Goal: Task Accomplishment & Management: Complete application form

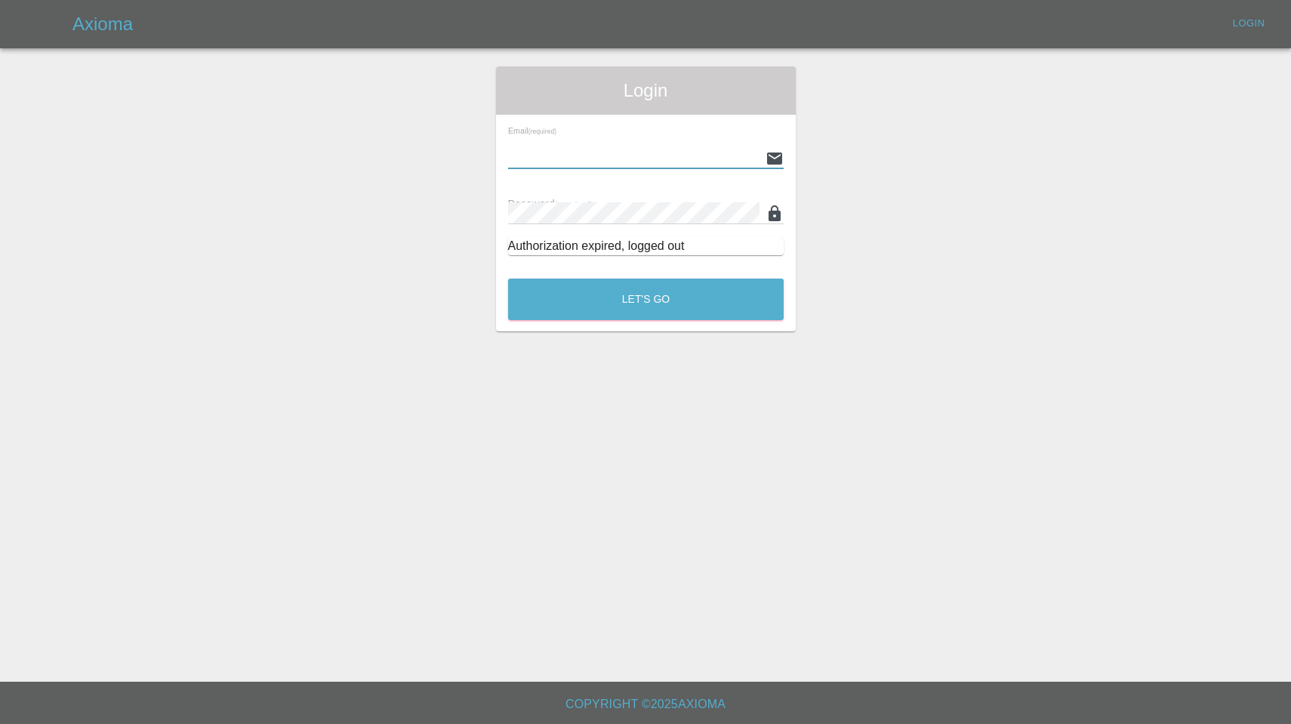
type input "[EMAIL_ADDRESS][DOMAIN_NAME]"
click at [646, 299] on button "Let's Go" at bounding box center [646, 300] width 276 height 42
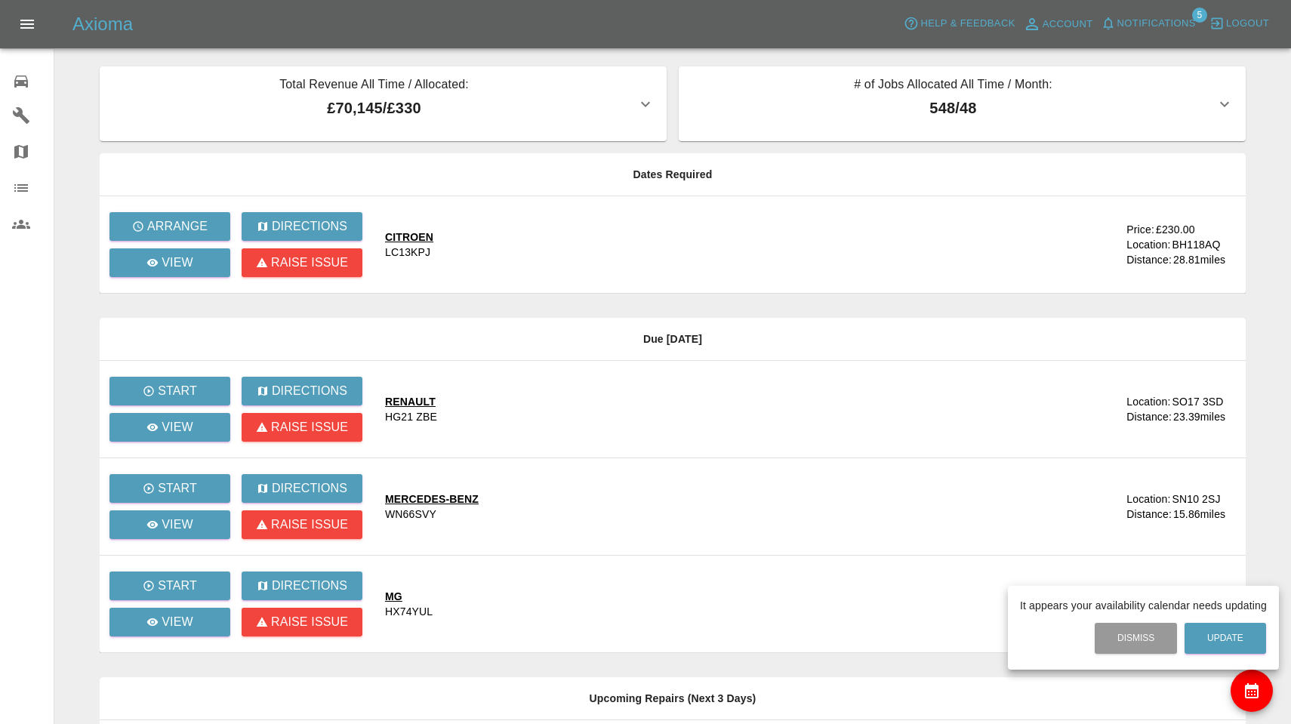
click at [190, 234] on div at bounding box center [645, 362] width 1291 height 724
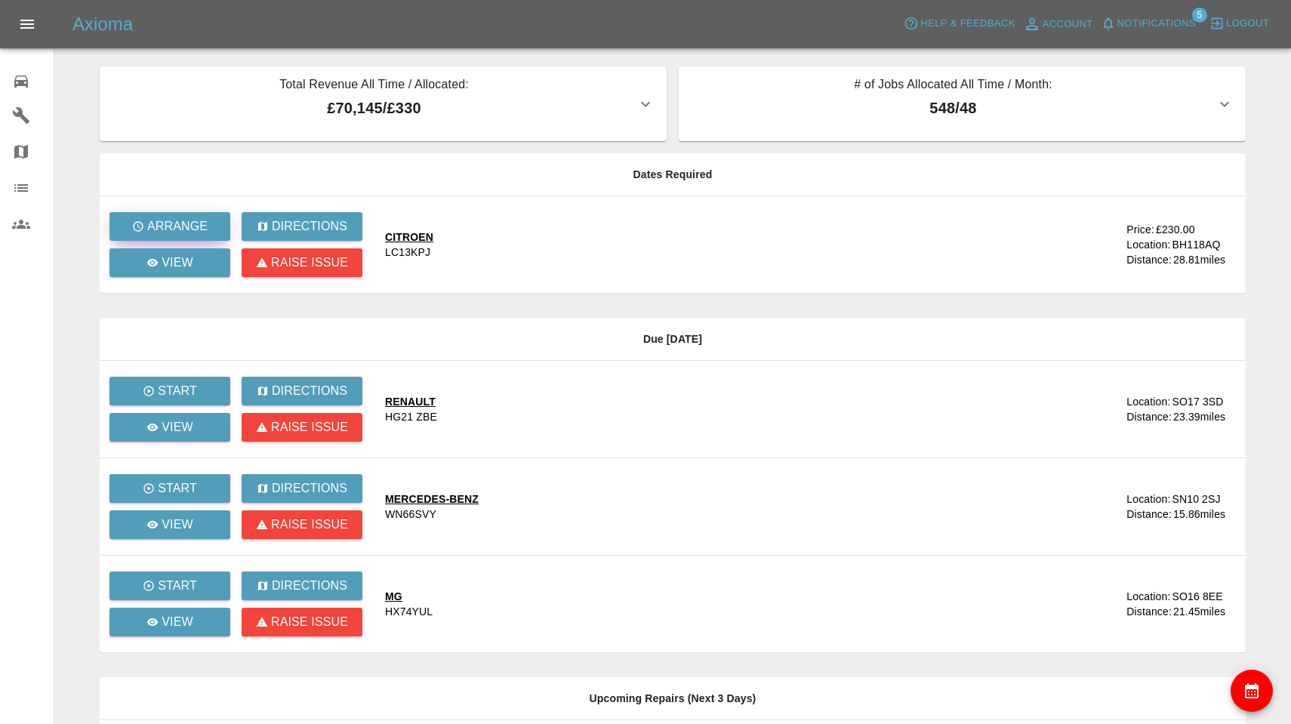
click at [187, 225] on p "Arrange" at bounding box center [177, 226] width 60 height 18
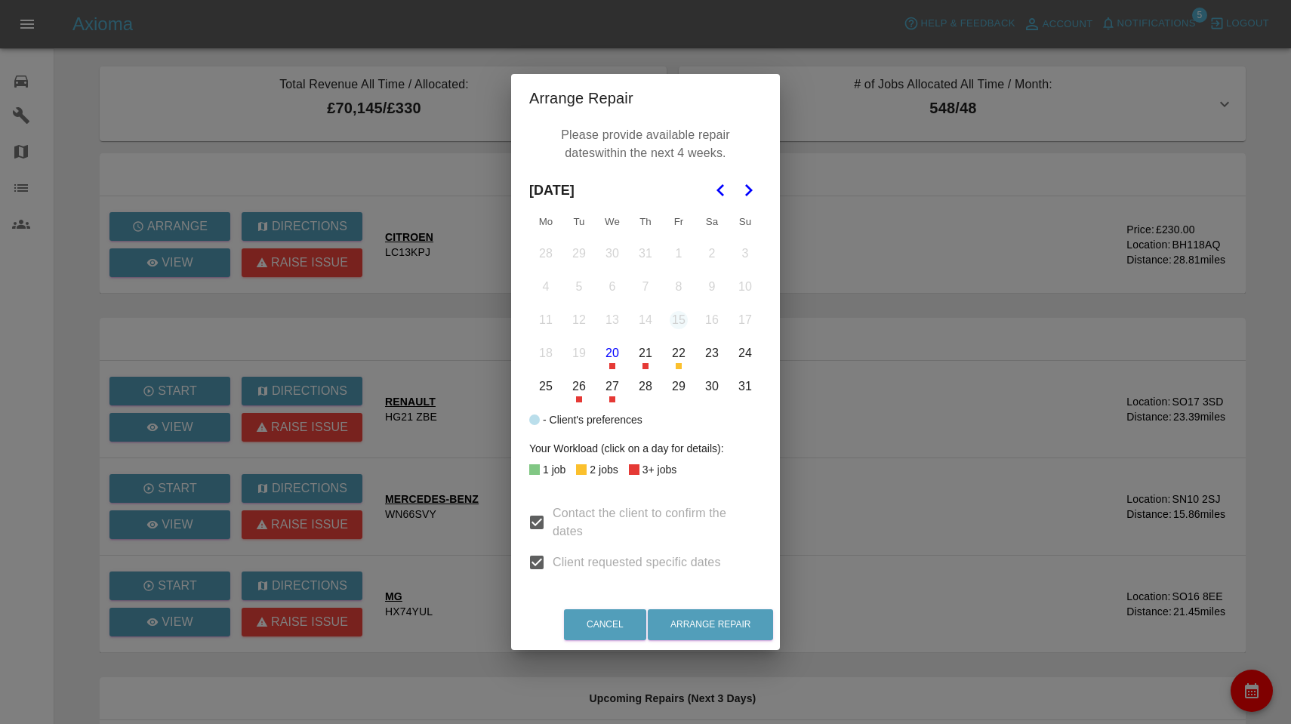
click at [746, 190] on icon "Go to the Next Month" at bounding box center [748, 190] width 18 height 18
click at [649, 290] on button "11" at bounding box center [646, 287] width 32 height 32
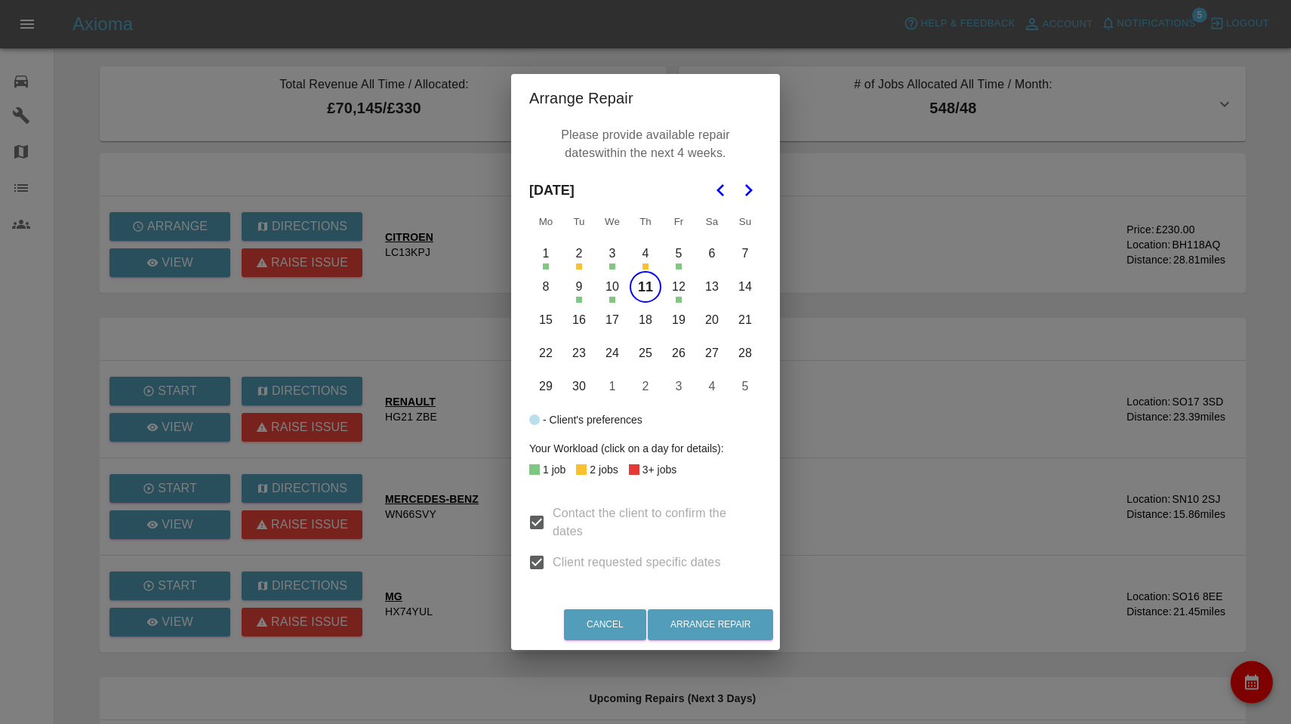
click at [546, 322] on button "15" at bounding box center [546, 320] width 32 height 32
click at [584, 322] on button "16" at bounding box center [579, 320] width 32 height 32
click at [616, 322] on button "17" at bounding box center [612, 320] width 32 height 32
click at [650, 320] on button "18" at bounding box center [646, 320] width 32 height 32
click at [547, 351] on button "22" at bounding box center [546, 353] width 32 height 32
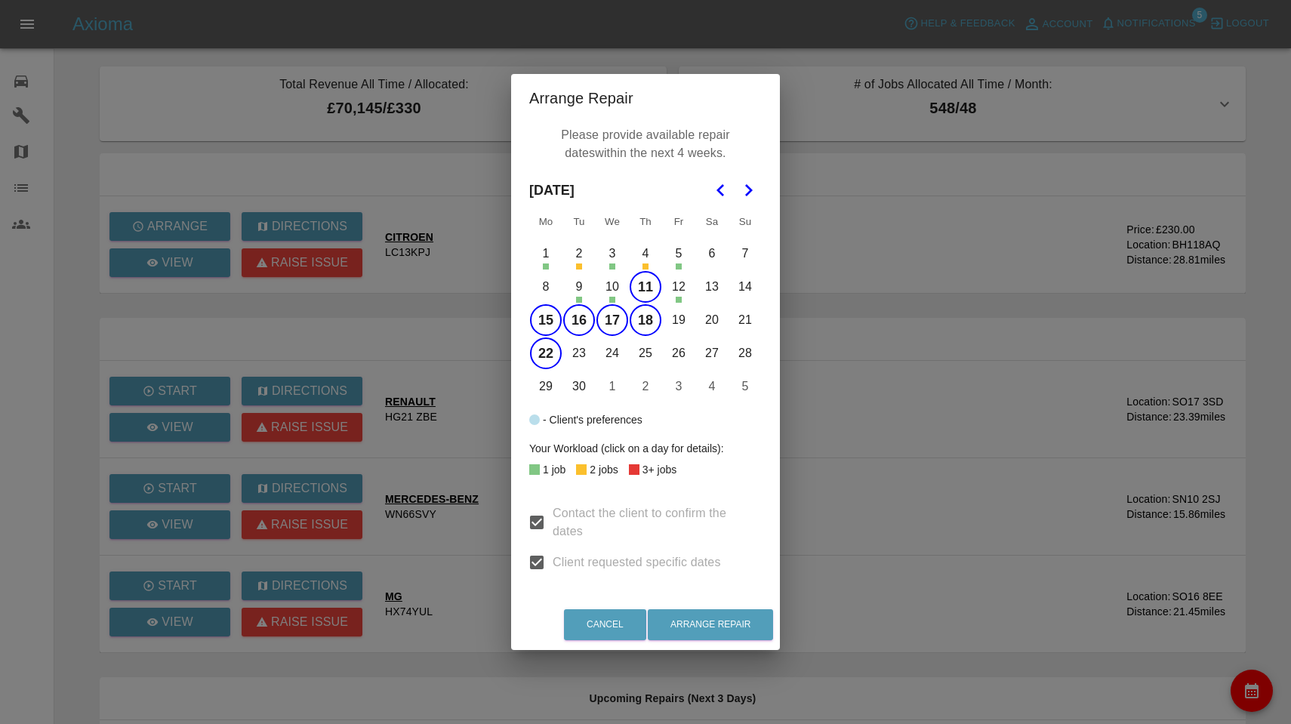
click at [584, 359] on button "23" at bounding box center [579, 353] width 32 height 32
click at [626, 356] on button "24" at bounding box center [612, 353] width 32 height 32
click at [651, 356] on button "25" at bounding box center [646, 353] width 32 height 32
click at [705, 624] on button "Arrange Repair" at bounding box center [710, 624] width 125 height 31
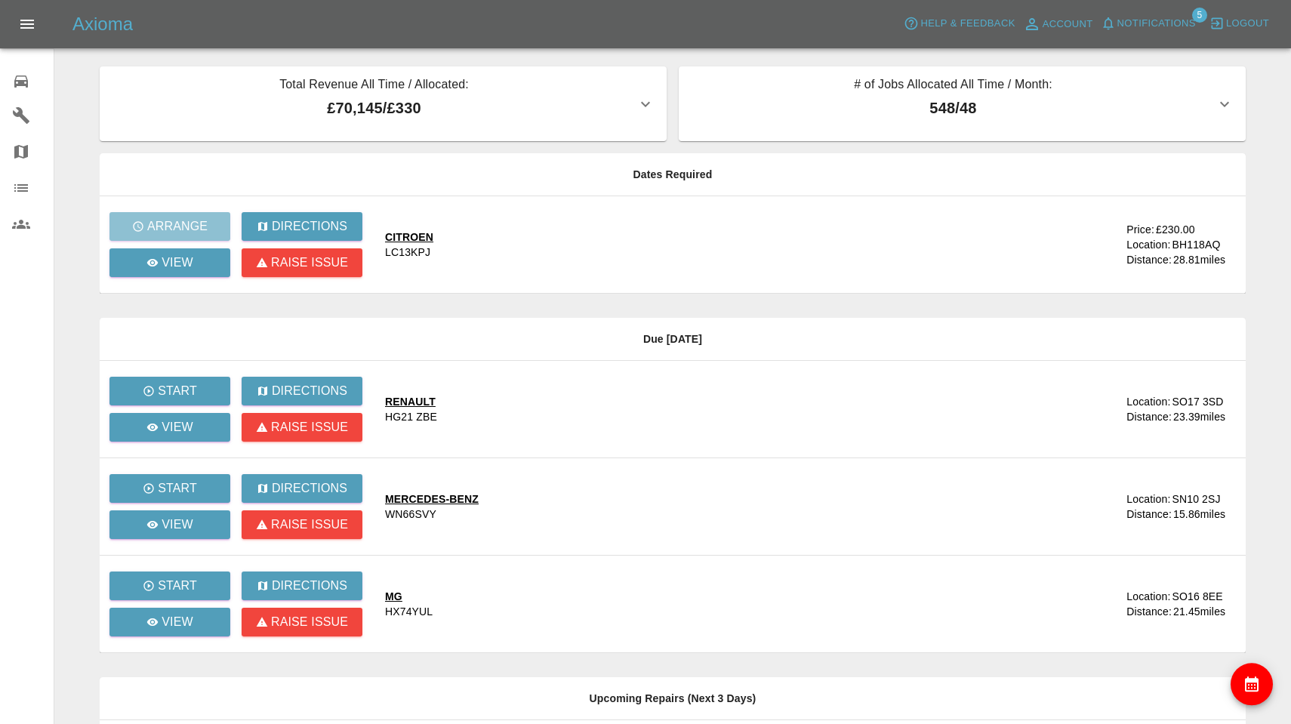
click at [1157, 23] on span "Notifications" at bounding box center [1156, 23] width 79 height 17
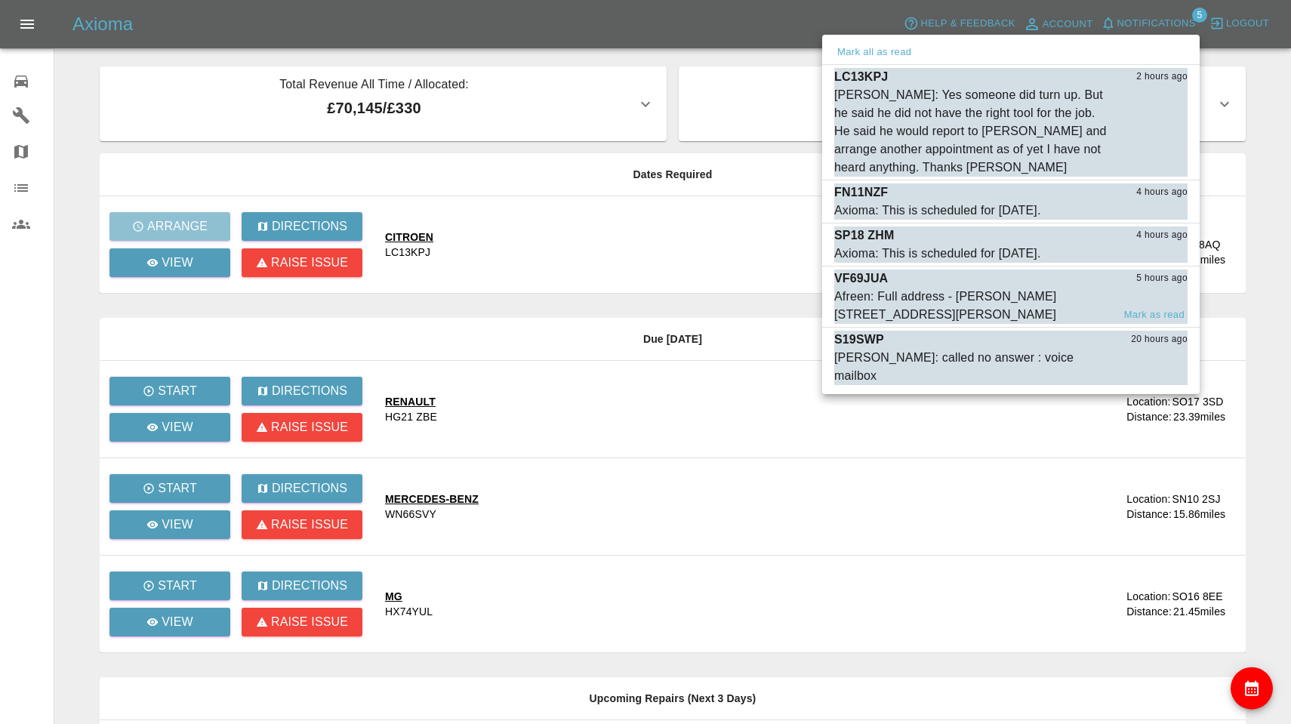
click at [952, 290] on div "Afreen: Full address - [PERSON_NAME][STREET_ADDRESS][PERSON_NAME]" at bounding box center [973, 306] width 278 height 36
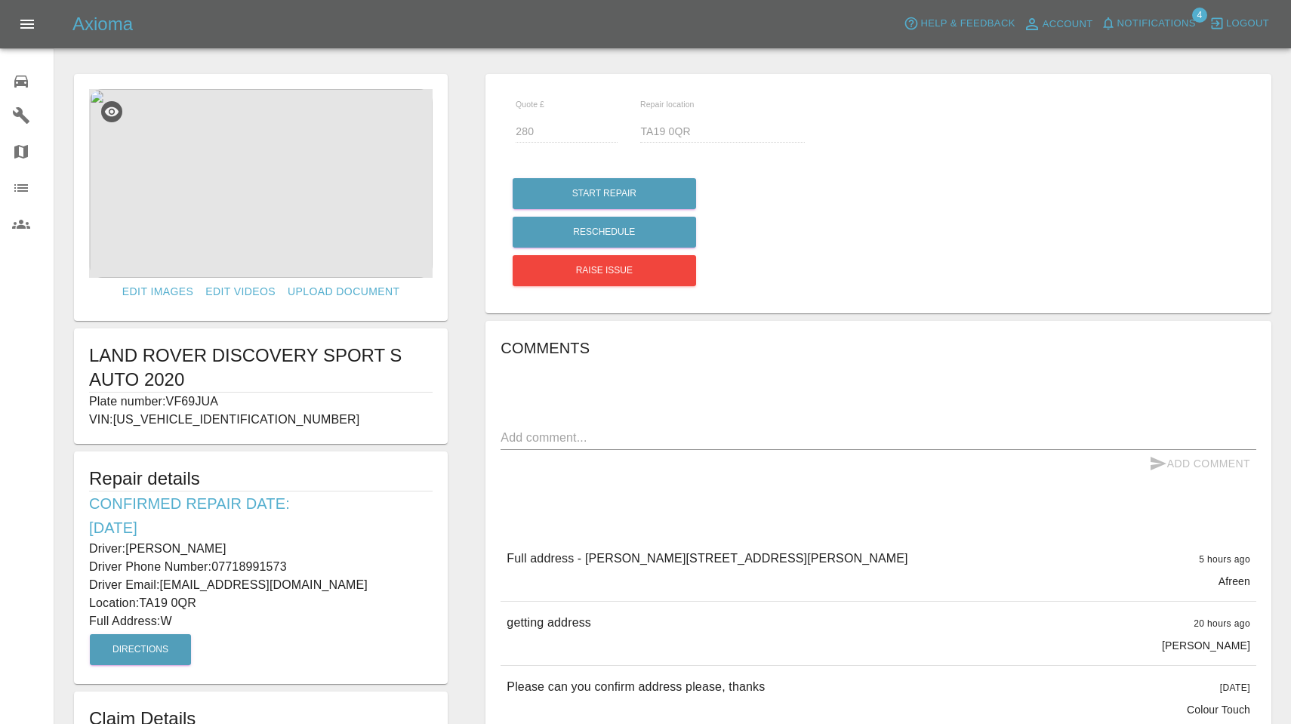
drag, startPoint x: 171, startPoint y: 399, endPoint x: 239, endPoint y: 397, distance: 68.0
click at [239, 399] on p "Plate number: VF69JUA" at bounding box center [261, 402] width 344 height 18
copy p "VF69JUA"
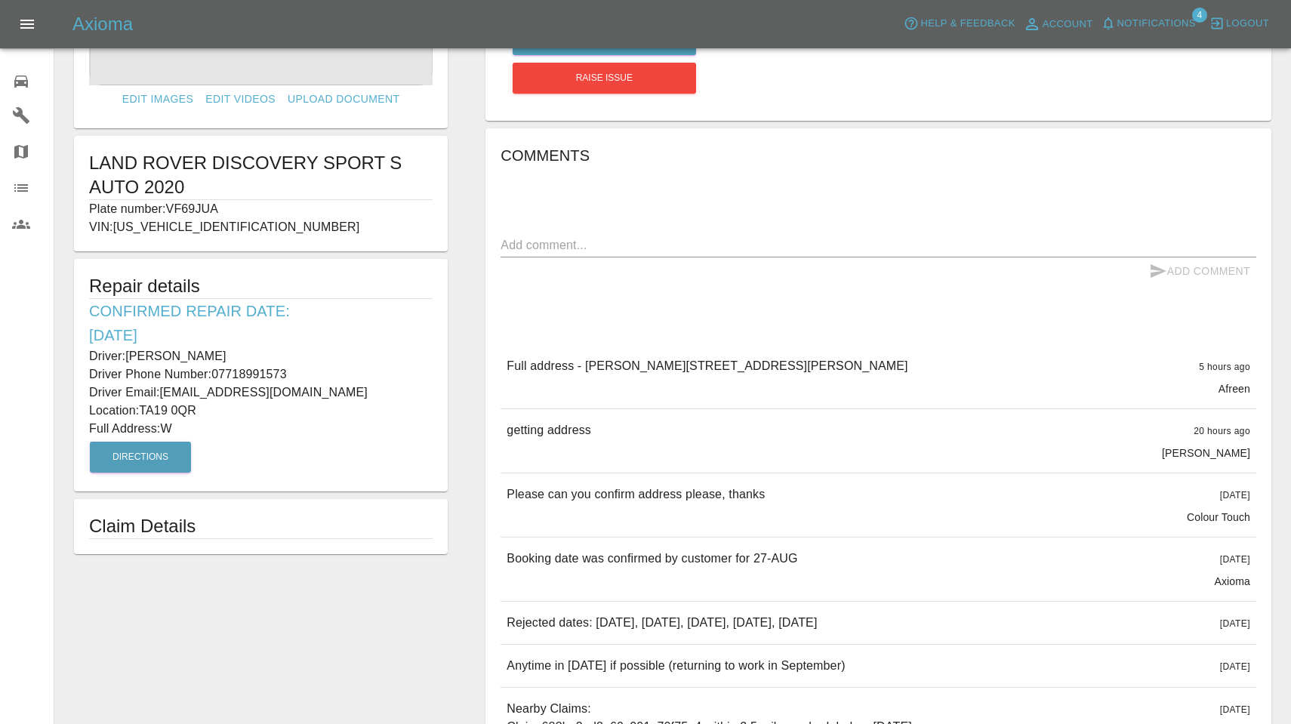
scroll to position [260, 0]
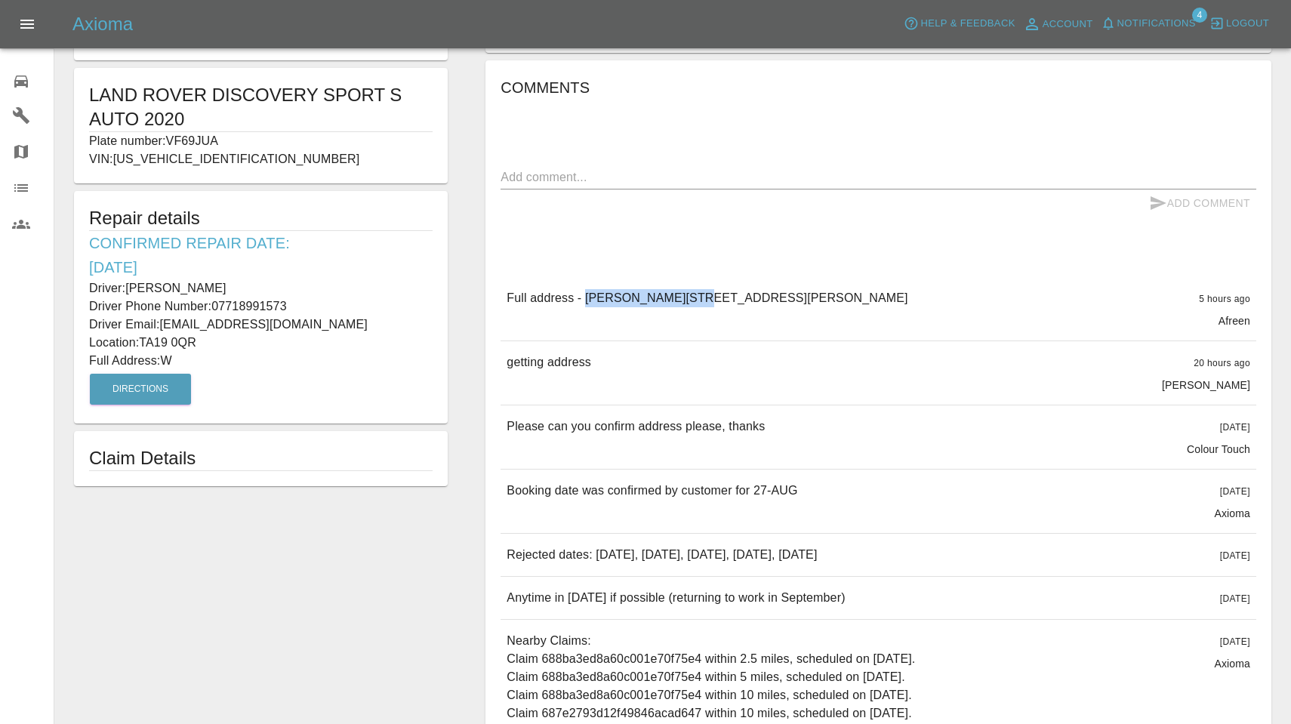
drag, startPoint x: 588, startPoint y: 293, endPoint x: 686, endPoint y: 297, distance: 98.3
click at [686, 297] on p "Full address - [PERSON_NAME][STREET_ADDRESS][PERSON_NAME]" at bounding box center [707, 298] width 401 height 18
copy p "[PERSON_NAME][GEOGRAPHIC_DATA]"
drag, startPoint x: 806, startPoint y: 294, endPoint x: 866, endPoint y: 294, distance: 59.6
click at [866, 294] on div "Full address - [PERSON_NAME][STREET_ADDRESS][PERSON_NAME] 5 hours ago Afreen" at bounding box center [879, 308] width 756 height 63
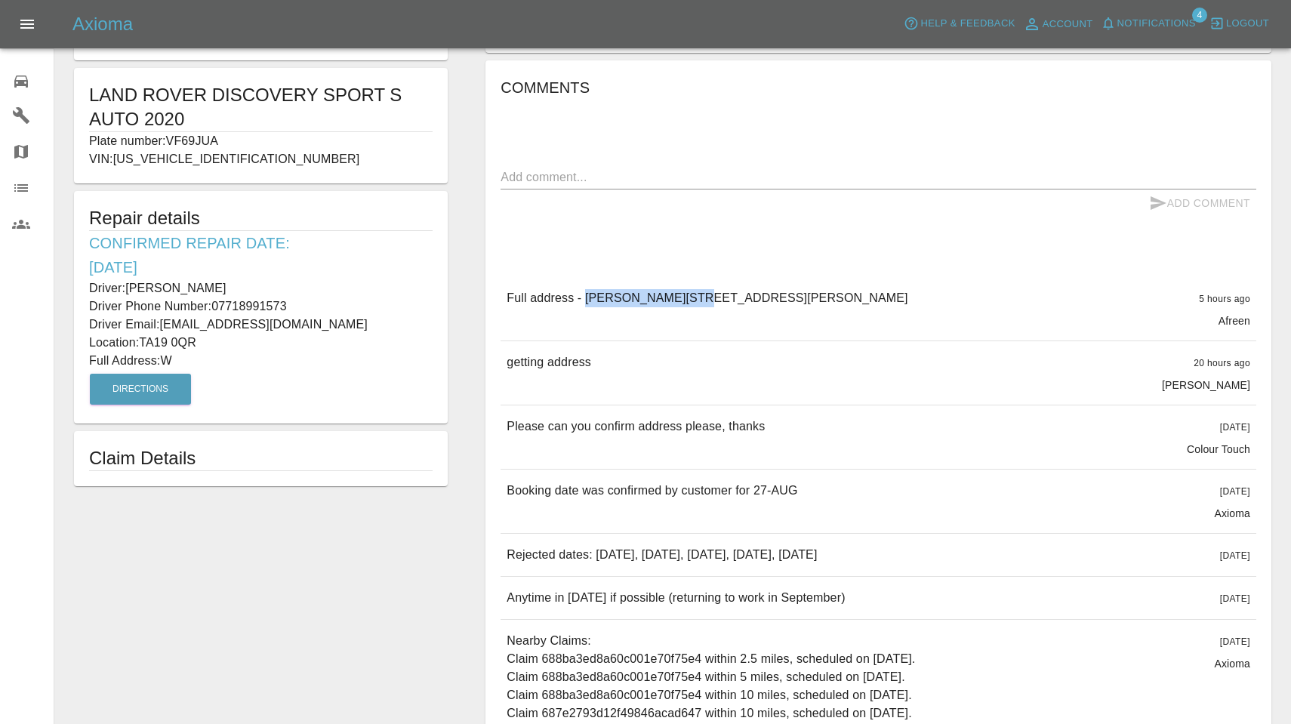
copy p "TA19 0QR"
click at [1141, 28] on span "Notifications" at bounding box center [1156, 23] width 79 height 17
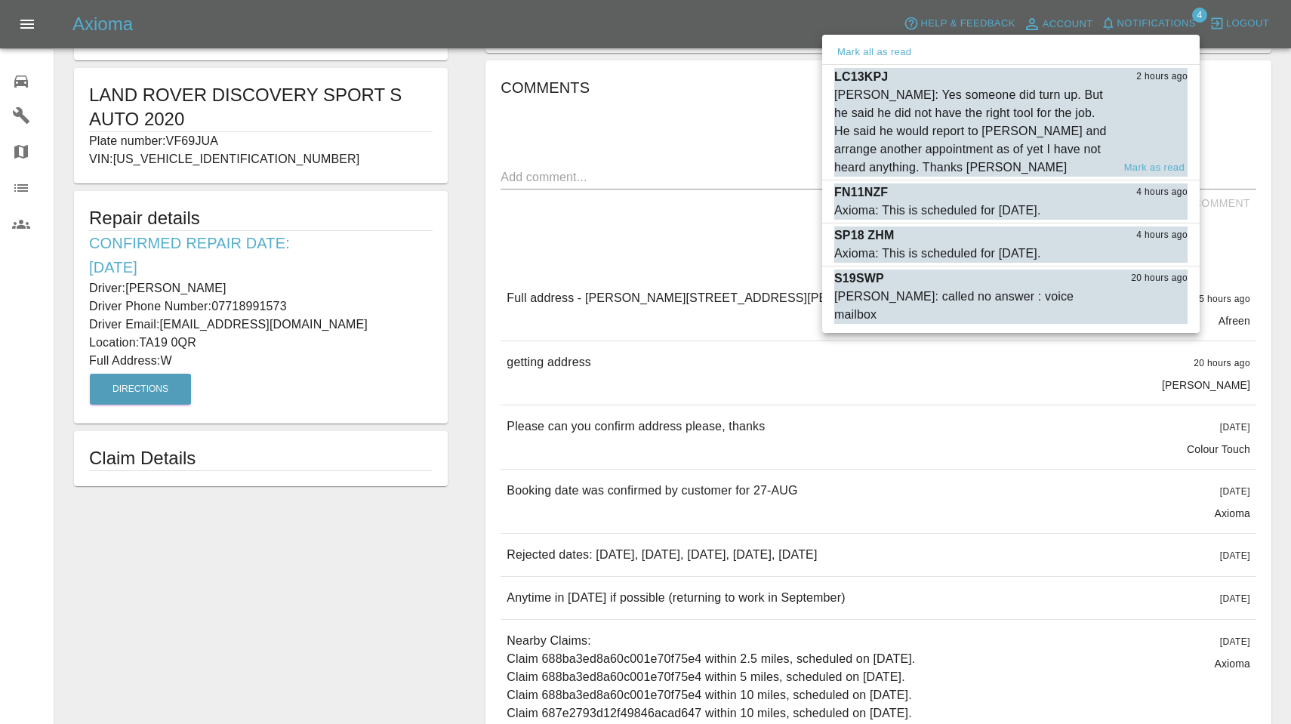
click at [1000, 141] on div "[PERSON_NAME]: Yes someone did turn up. But he said he did not have the right t…" at bounding box center [973, 131] width 278 height 91
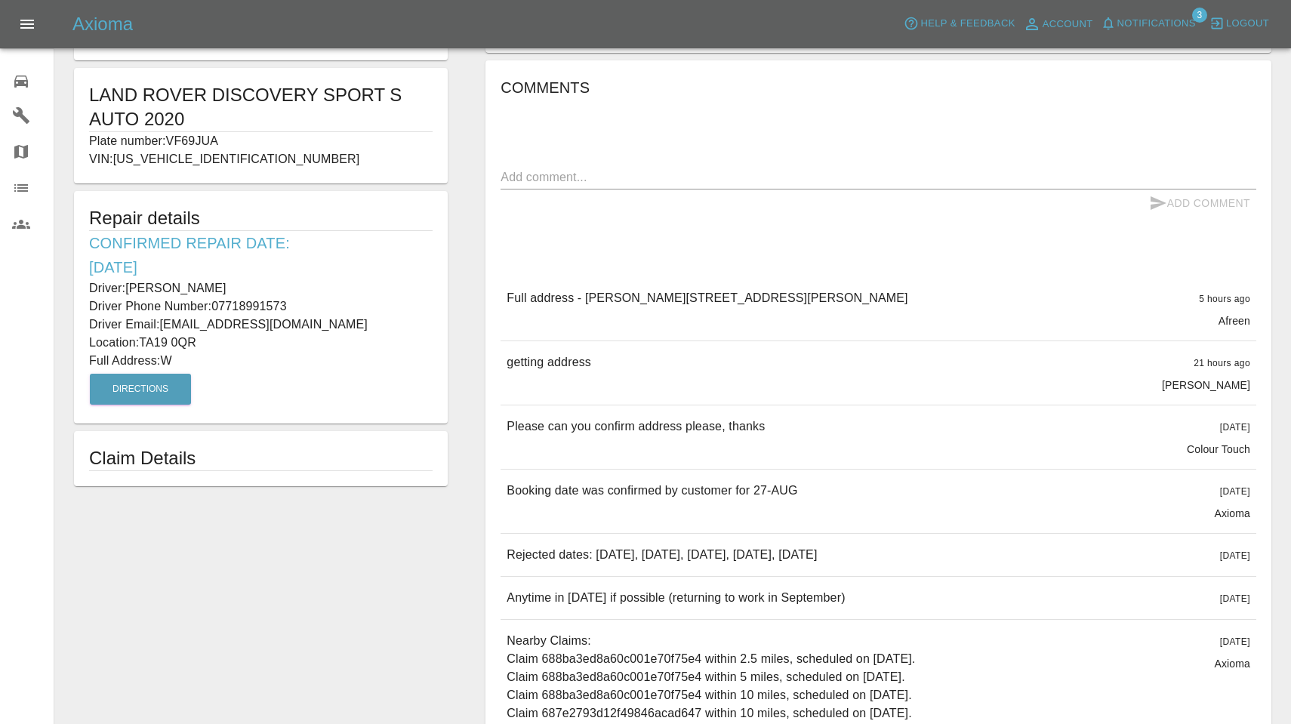
type input "230"
type input "BH118AQ"
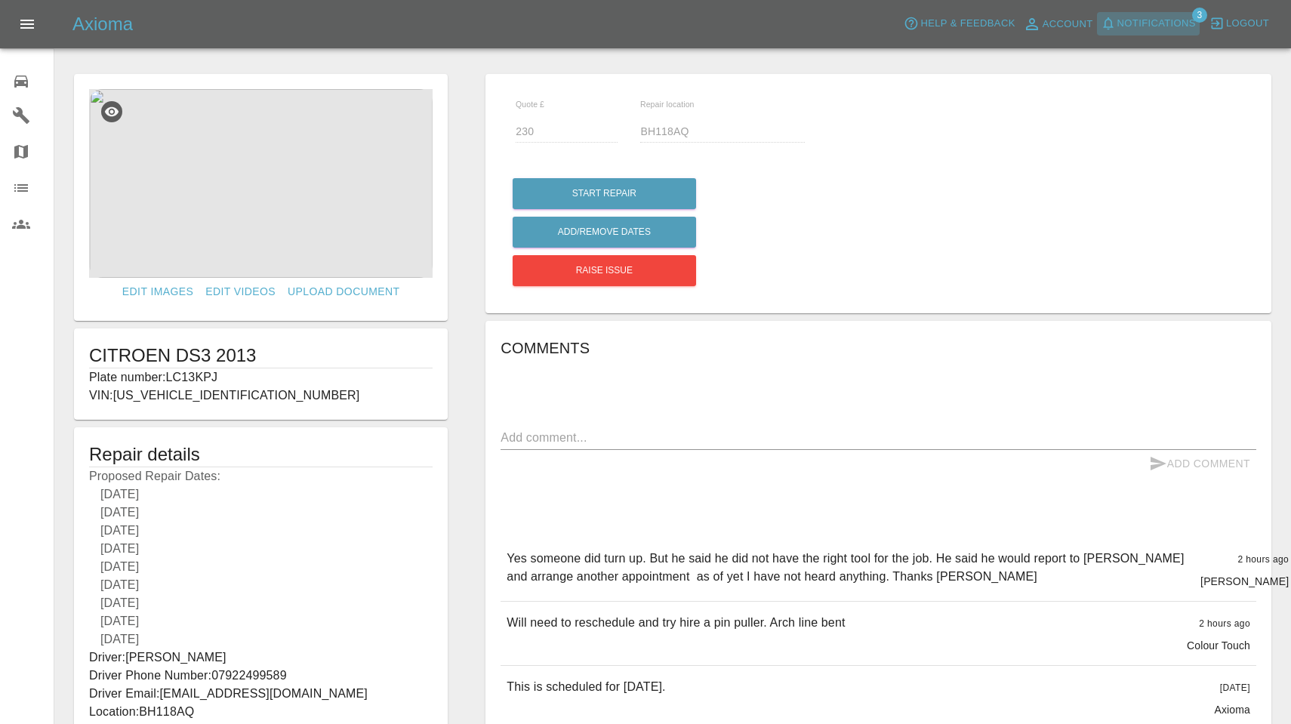
click at [1127, 23] on span "Notifications" at bounding box center [1156, 23] width 79 height 17
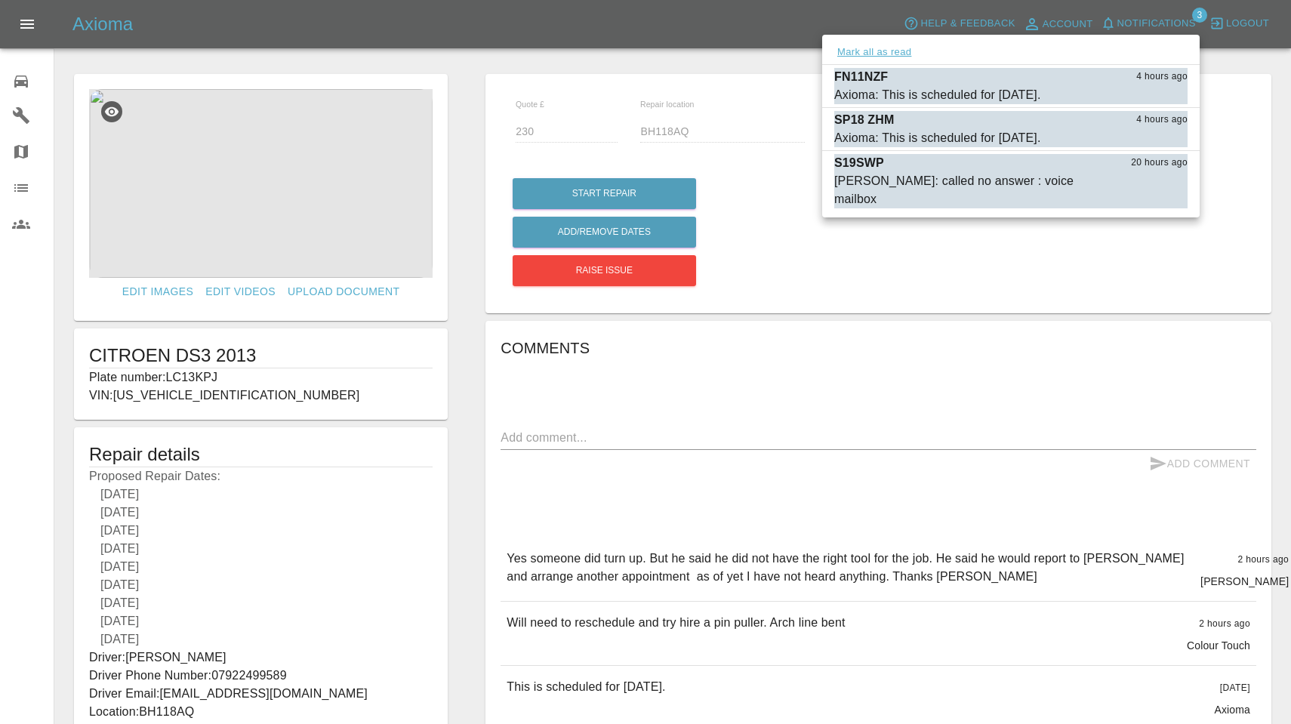
click at [863, 52] on button "Mark all as read" at bounding box center [874, 52] width 80 height 17
